Goal: Task Accomplishment & Management: Use online tool/utility

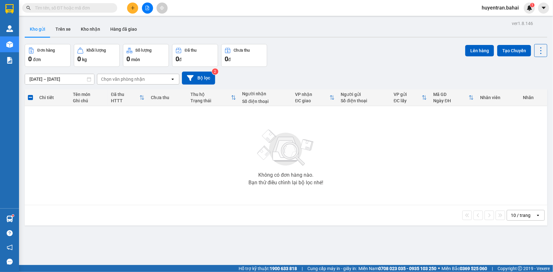
scroll to position [29, 0]
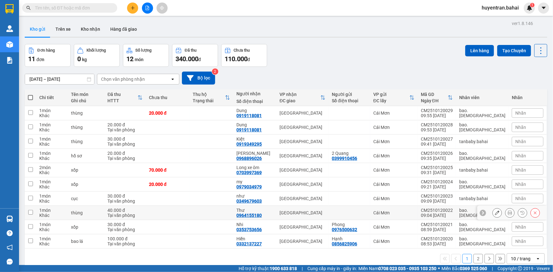
click at [453, 211] on div "CM2510120022" at bounding box center [437, 210] width 32 height 5
checkbox input "true"
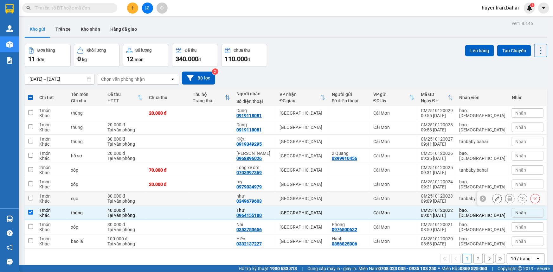
click at [448, 200] on div "09:09 12/10" at bounding box center [437, 201] width 32 height 5
checkbox input "true"
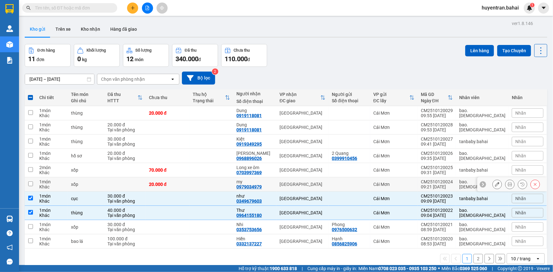
click at [447, 179] on div "CM2510120024" at bounding box center [437, 181] width 32 height 5
checkbox input "true"
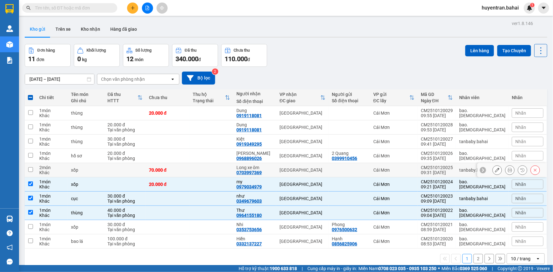
click at [447, 168] on div "CM2510120025" at bounding box center [437, 167] width 32 height 5
checkbox input "true"
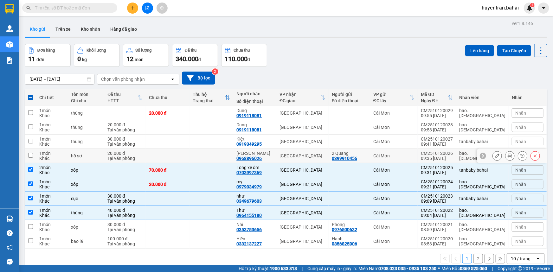
click at [447, 156] on div "09:35 12/10" at bounding box center [437, 158] width 32 height 5
checkbox input "true"
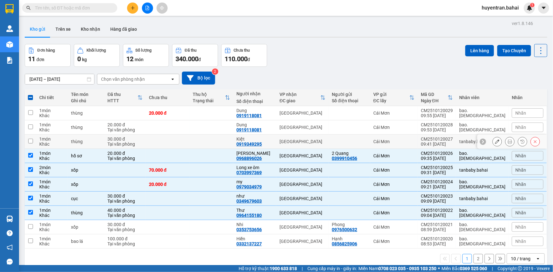
click at [451, 137] on div "CM2510120027" at bounding box center [437, 139] width 32 height 5
checkbox input "true"
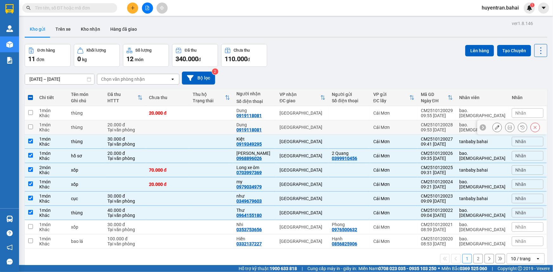
click at [453, 125] on div "CM2510120028" at bounding box center [437, 124] width 32 height 5
checkbox input "true"
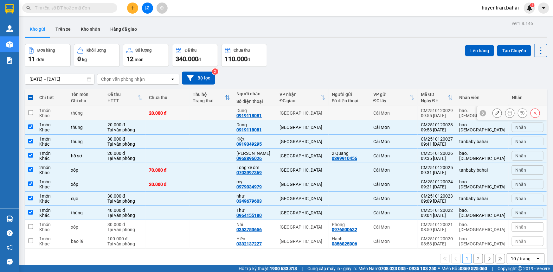
click at [453, 110] on div "CM2510120029" at bounding box center [437, 110] width 32 height 5
checkbox input "true"
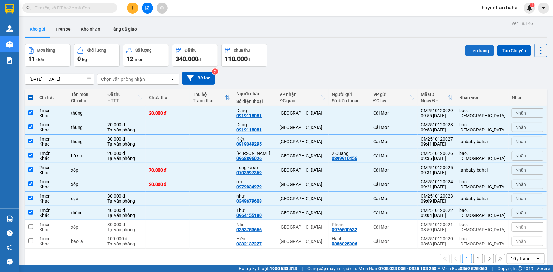
click at [479, 45] on button "Lên hàng" at bounding box center [479, 50] width 29 height 11
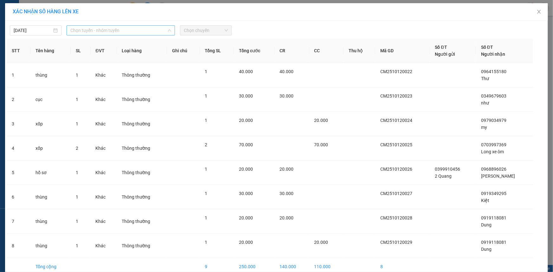
click at [145, 29] on span "Chọn tuyến - nhóm tuyến" at bounding box center [120, 31] width 101 height 10
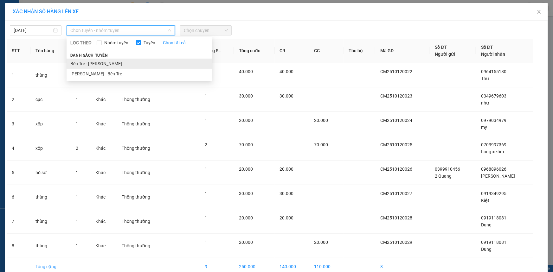
click at [142, 64] on li "Bến Tre - Hồ Chí Minh" at bounding box center [140, 64] width 146 height 10
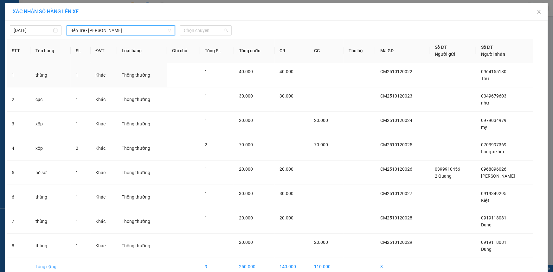
drag, startPoint x: 189, startPoint y: 30, endPoint x: 204, endPoint y: 88, distance: 59.3
click at [189, 30] on span "Chọn chuyến" at bounding box center [206, 31] width 44 height 10
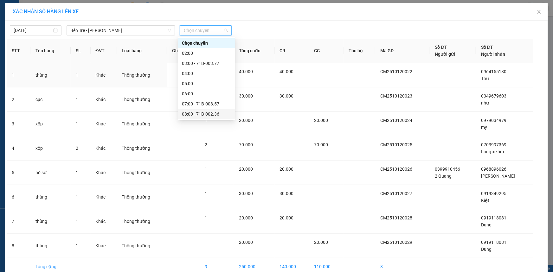
scroll to position [29, 0]
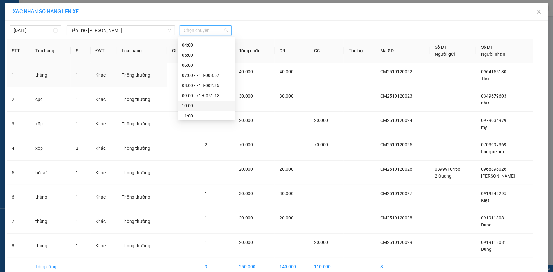
click at [214, 103] on div "10:00" at bounding box center [206, 105] width 49 height 7
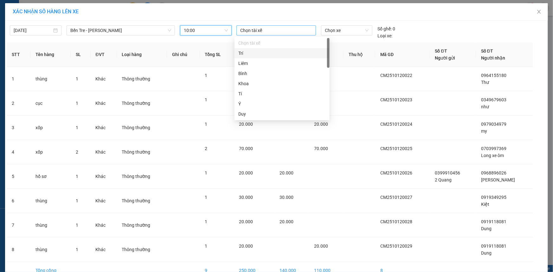
click at [266, 27] on div at bounding box center [276, 31] width 76 height 8
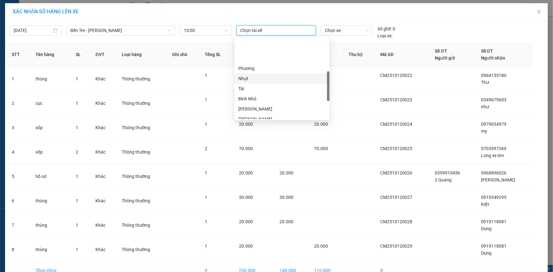
scroll to position [115, 0]
click at [279, 82] on div "Thanh" at bounding box center [282, 80] width 88 height 7
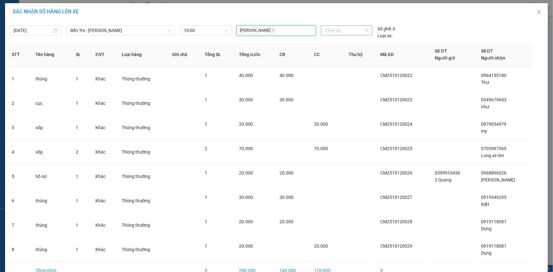
click at [332, 28] on span "Chọn xe" at bounding box center [347, 31] width 44 height 10
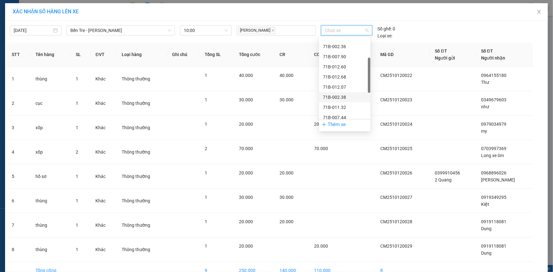
scroll to position [29, 0]
click at [345, 108] on div "71B-012.68" at bounding box center [345, 105] width 44 height 7
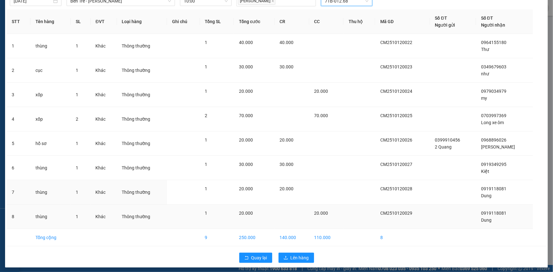
scroll to position [32, 0]
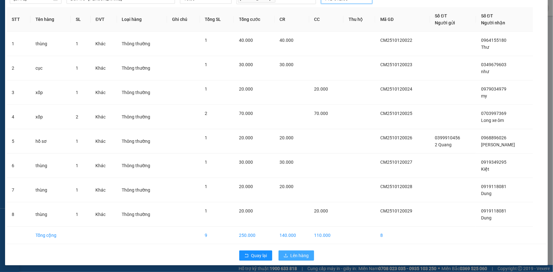
click at [299, 255] on span "Lên hàng" at bounding box center [300, 255] width 18 height 7
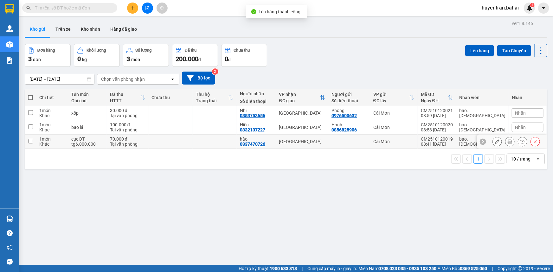
click at [370, 145] on td at bounding box center [349, 142] width 42 height 14
checkbox input "true"
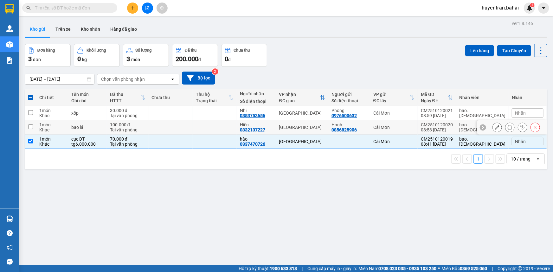
click at [410, 122] on td "Cái Mơn" at bounding box center [394, 127] width 48 height 14
checkbox input "true"
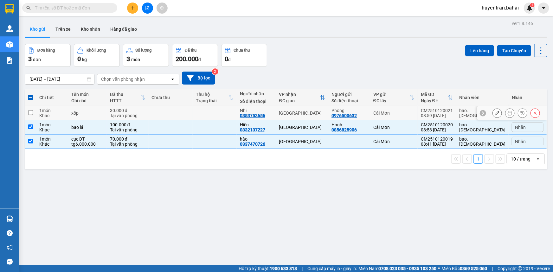
click at [411, 112] on div "Cái Mơn" at bounding box center [393, 113] width 41 height 5
checkbox input "true"
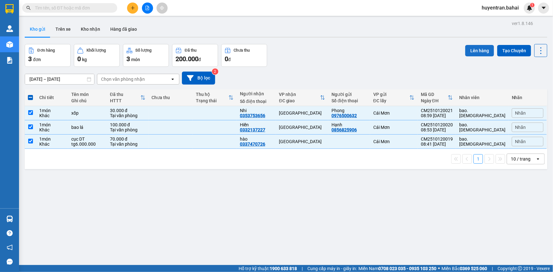
click at [469, 52] on button "Lên hàng" at bounding box center [479, 50] width 29 height 11
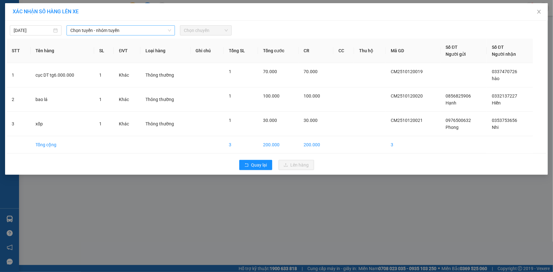
click at [146, 31] on span "Chọn tuyến - nhóm tuyến" at bounding box center [120, 31] width 101 height 10
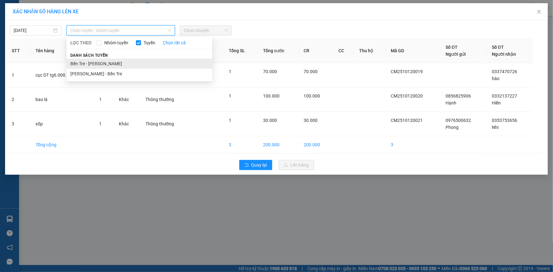
click at [144, 68] on li "Bến Tre - Hồ Chí Minh" at bounding box center [140, 64] width 146 height 10
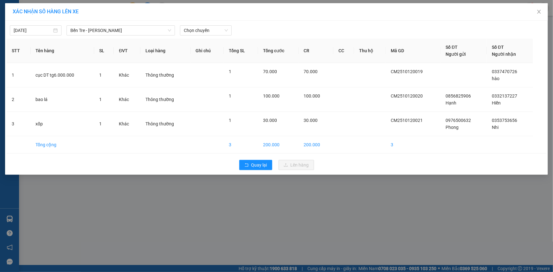
click at [223, 36] on div "12/10/2025 Bến Tre - Hồ Chí Minh LỌC THEO Nhóm tuyến Tuyến Chọn tất cả Danh sác…" at bounding box center [276, 98] width 543 height 154
click at [222, 35] on span "Chọn chuyến" at bounding box center [206, 31] width 44 height 10
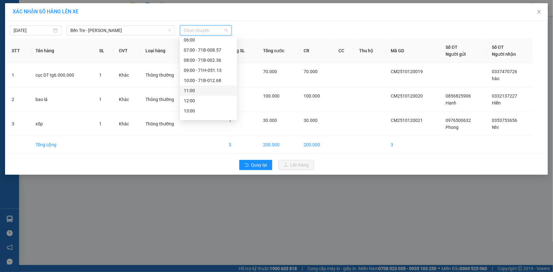
scroll to position [57, 0]
click at [211, 67] on div "09:00 - 71H-051.13" at bounding box center [208, 66] width 49 height 7
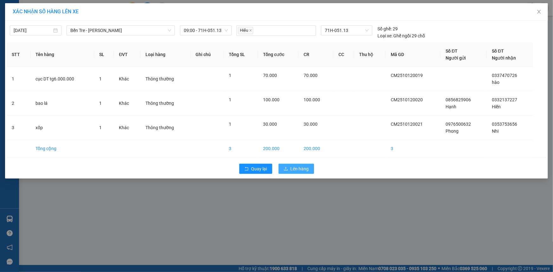
click at [297, 169] on span "Lên hàng" at bounding box center [300, 168] width 18 height 7
